Goal: Transaction & Acquisition: Purchase product/service

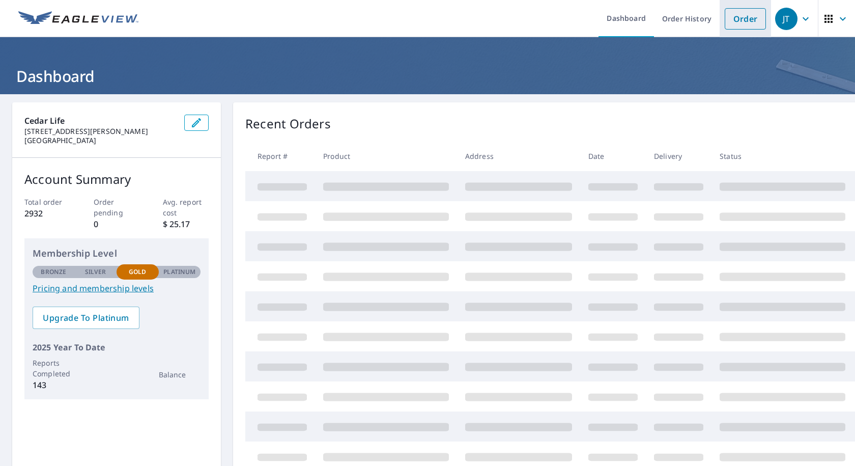
click at [738, 23] on link "Order" at bounding box center [745, 18] width 41 height 21
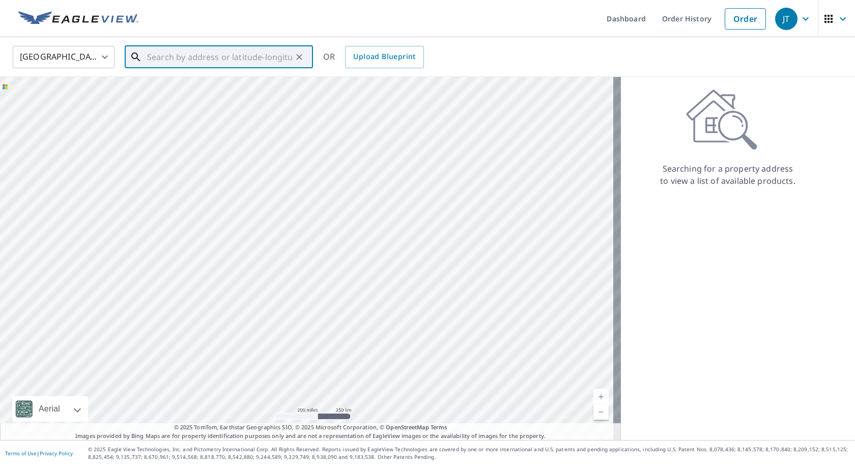
click at [200, 59] on input "text" at bounding box center [219, 57] width 145 height 28
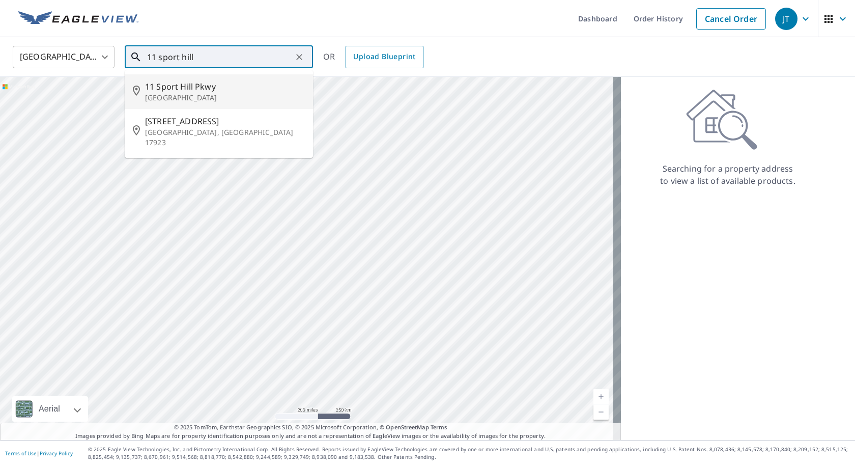
click at [191, 90] on span "11 Sport Hill Pkwy" at bounding box center [225, 86] width 160 height 12
type input "[STREET_ADDRESS]"
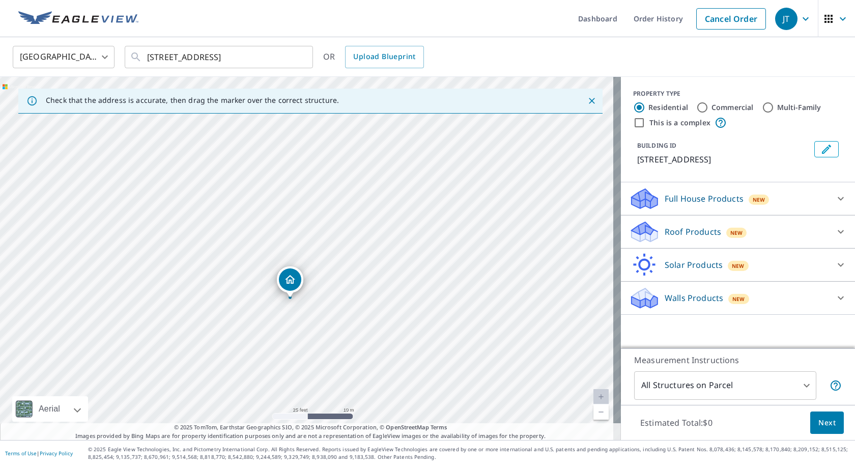
drag, startPoint x: 311, startPoint y: 186, endPoint x: 310, endPoint y: 242, distance: 56.0
click at [310, 242] on div "[STREET_ADDRESS]" at bounding box center [310, 258] width 621 height 363
click at [700, 233] on p "Roof Products" at bounding box center [693, 231] width 56 height 12
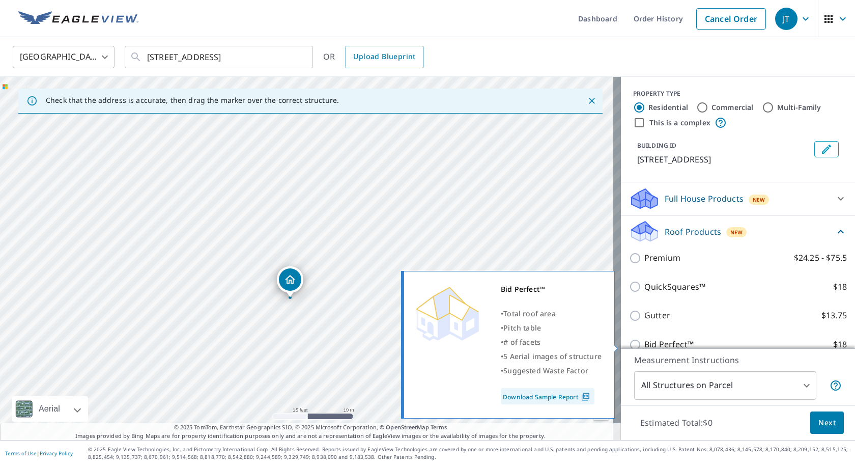
click at [662, 341] on p "Bid Perfect™" at bounding box center [668, 344] width 49 height 13
click at [644, 341] on input "Bid Perfect™ $18" at bounding box center [636, 344] width 15 height 12
checkbox input "true"
type input "1"
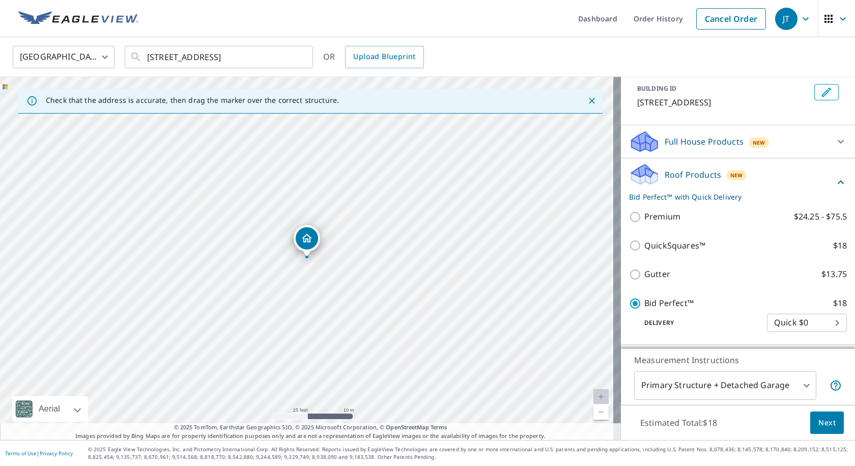
scroll to position [104, 0]
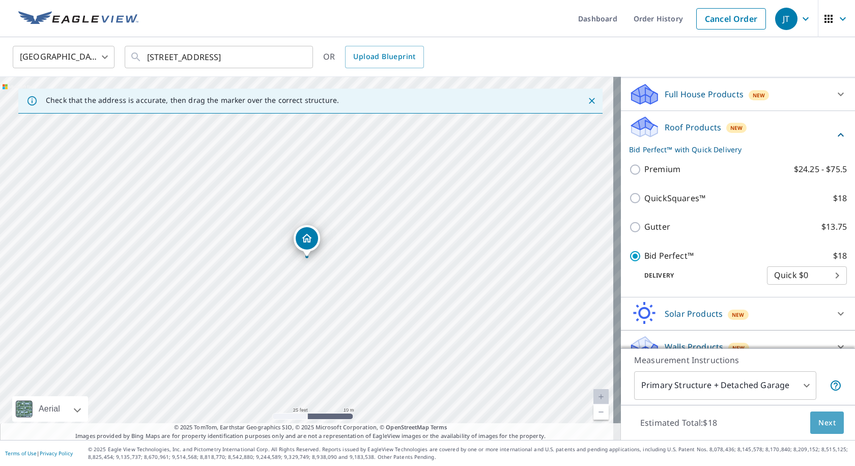
click at [818, 422] on span "Next" at bounding box center [826, 422] width 17 height 13
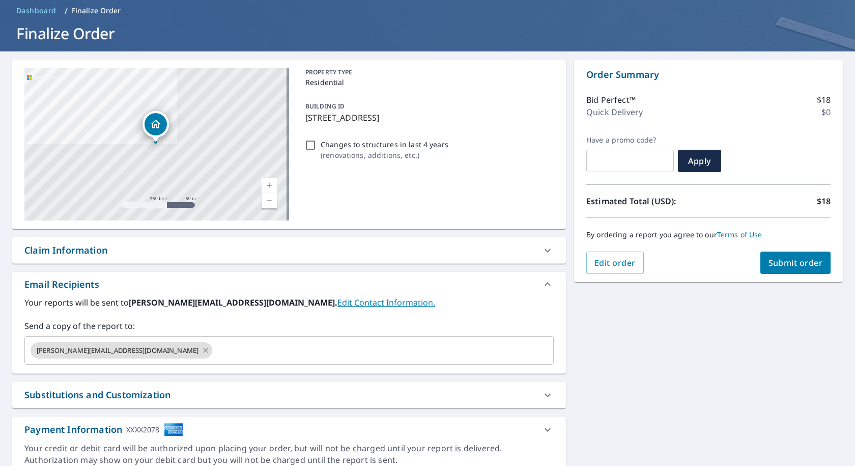
scroll to position [85, 0]
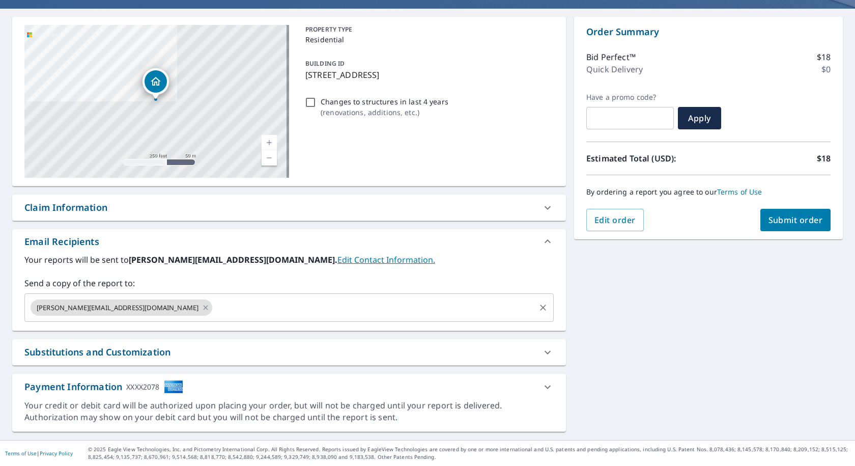
click at [240, 314] on input "text" at bounding box center [374, 307] width 320 height 19
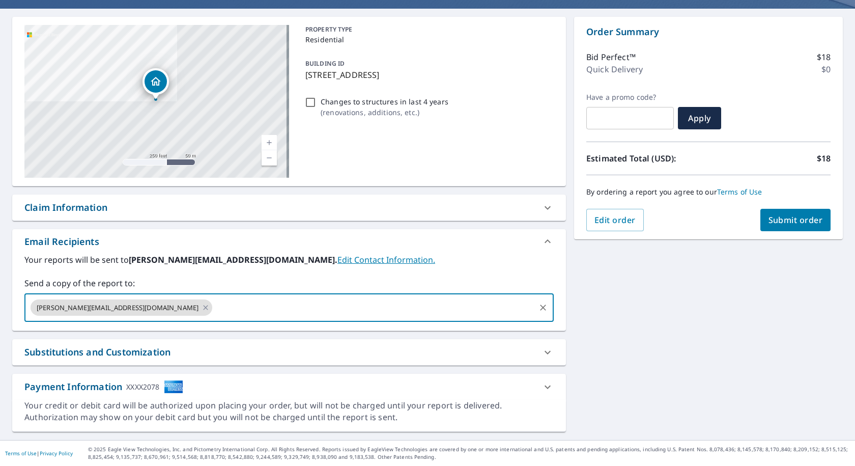
paste input "[EMAIL_ADDRESS][DOMAIN_NAME]"
type input "[EMAIL_ADDRESS][DOMAIN_NAME]"
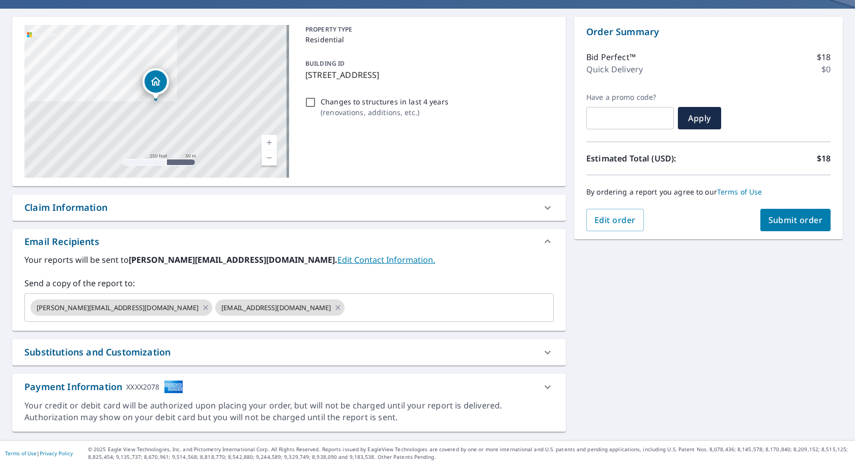
click at [337, 259] on link "Edit Contact Information." at bounding box center [386, 259] width 98 height 11
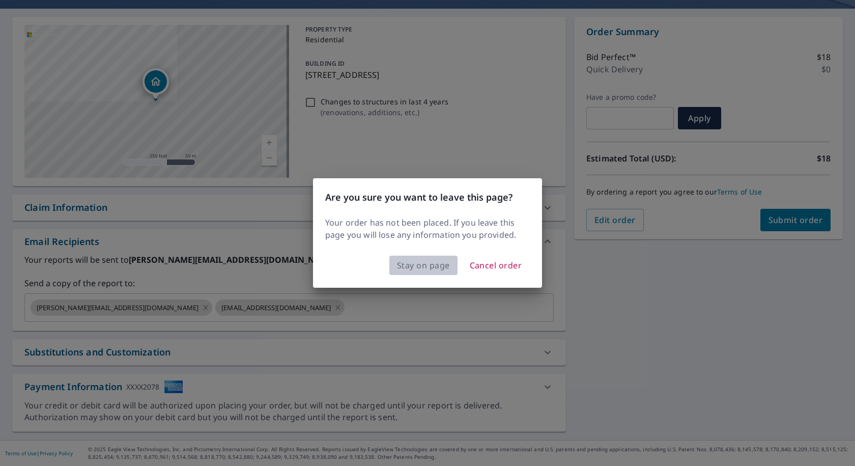
click at [404, 269] on span "Stay on page" at bounding box center [423, 265] width 53 height 14
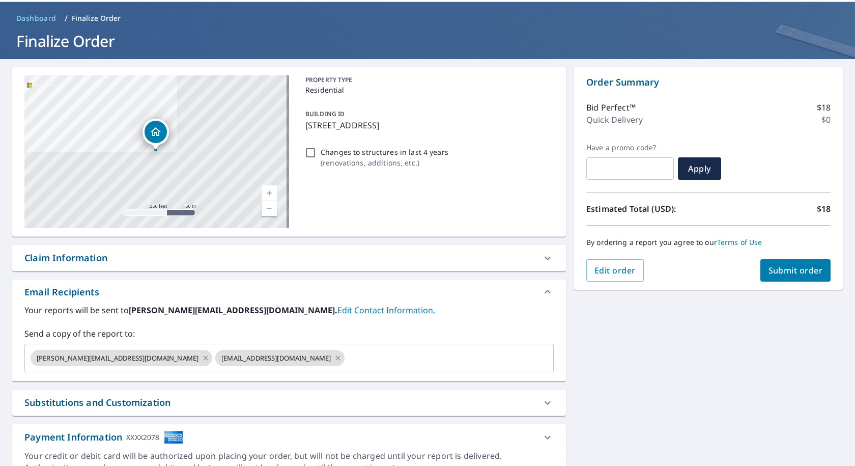
scroll to position [0, 0]
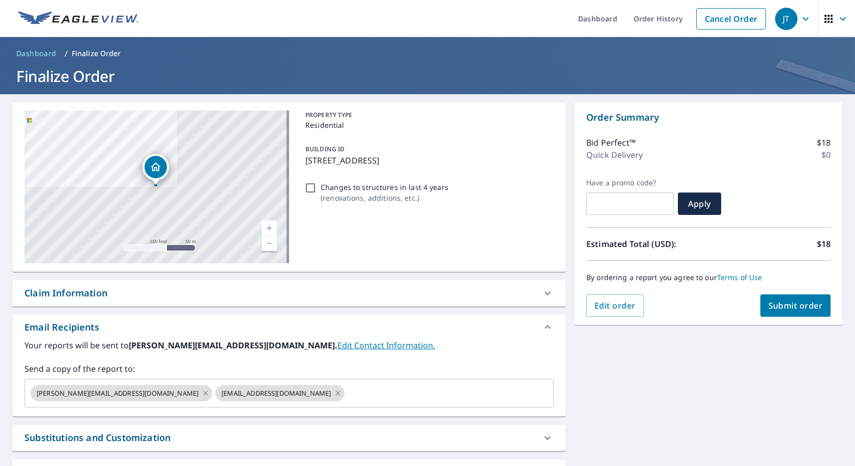
click at [787, 298] on button "Submit order" at bounding box center [795, 305] width 71 height 22
